Goal: Information Seeking & Learning: Understand process/instructions

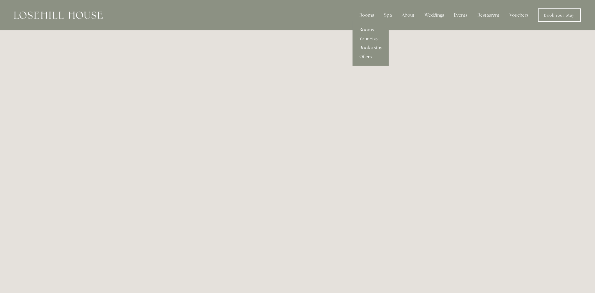
click at [371, 15] on div "Rooms" at bounding box center [367, 15] width 24 height 11
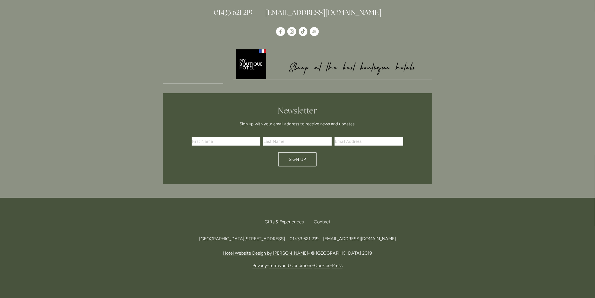
scroll to position [927, 0]
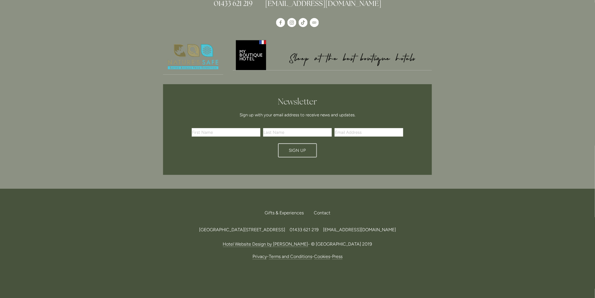
click at [281, 253] on link "Terms and Conditions" at bounding box center [290, 256] width 43 height 6
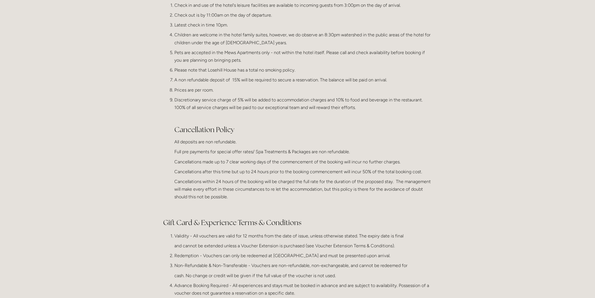
scroll to position [94, 0]
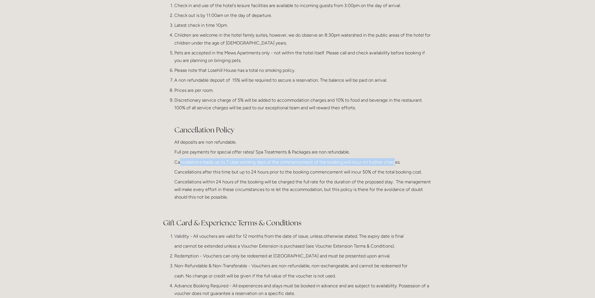
drag, startPoint x: 181, startPoint y: 161, endPoint x: 397, endPoint y: 159, distance: 215.2
click at [397, 159] on p "Cancellations made up to 7 clear working days of the commencement of the bookin…" at bounding box center [303, 162] width 258 height 8
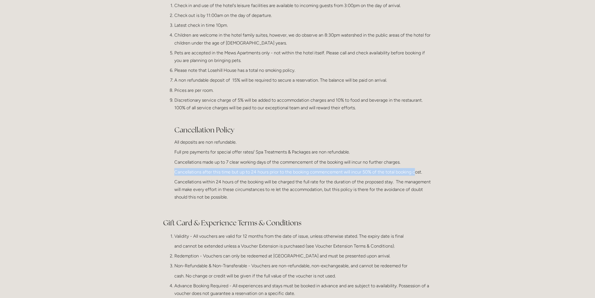
drag, startPoint x: 166, startPoint y: 170, endPoint x: 419, endPoint y: 172, distance: 253.2
click at [417, 171] on ol "Check in and use of the hotel's leisure facilities are available to incoming gu…" at bounding box center [297, 106] width 269 height 209
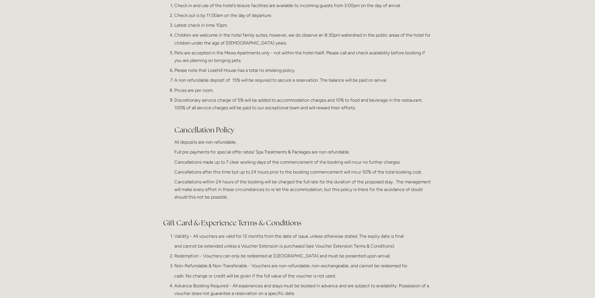
click at [215, 190] on p "Cancellations within 24 hours of the booking will be charged the full rate for …" at bounding box center [303, 189] width 258 height 23
drag, startPoint x: 167, startPoint y: 181, endPoint x: 315, endPoint y: 179, distance: 148.8
click at [315, 179] on ol "Check in and use of the hotel's leisure facilities are available to incoming gu…" at bounding box center [297, 106] width 269 height 209
